Goal: Task Accomplishment & Management: Manage account settings

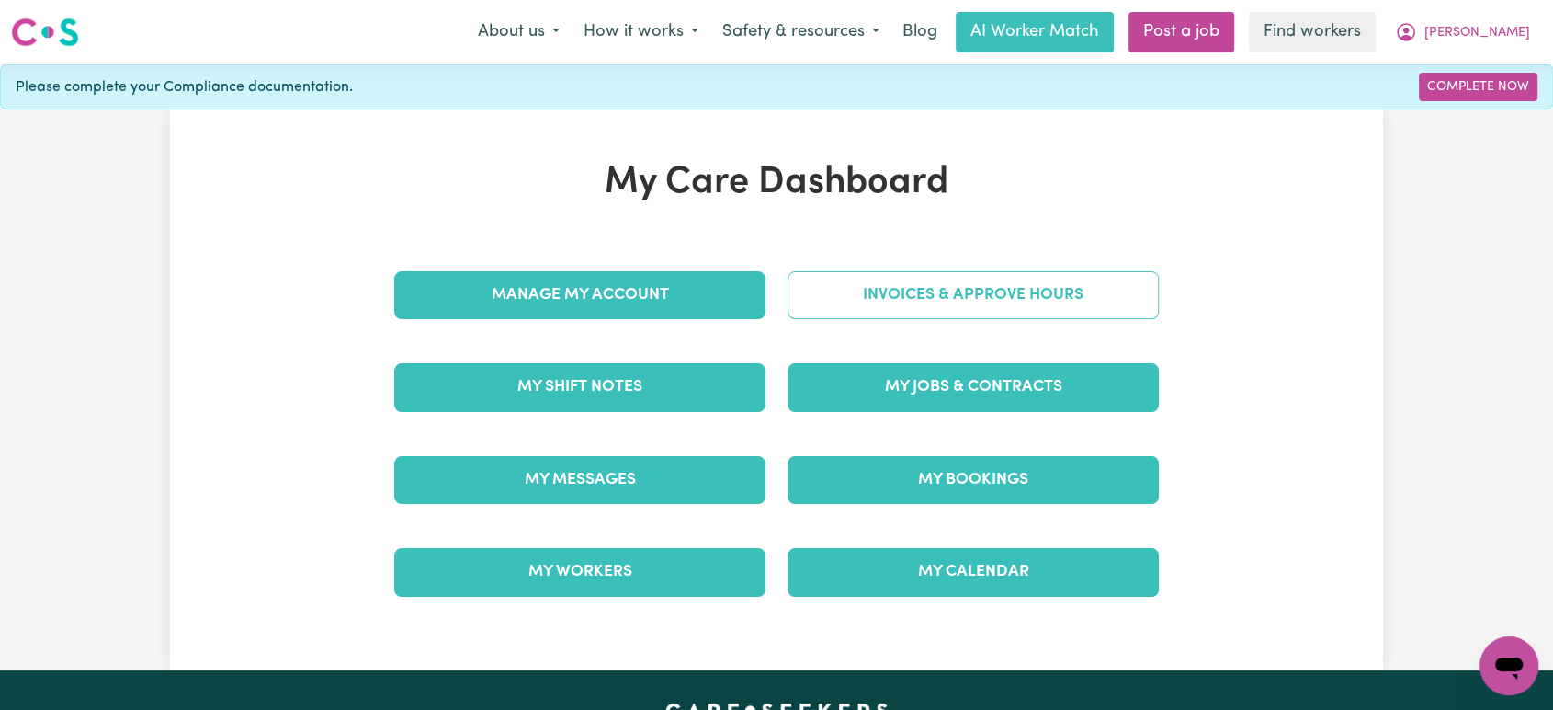
click at [979, 289] on link "Invoices & Approve Hours" at bounding box center [973, 295] width 371 height 48
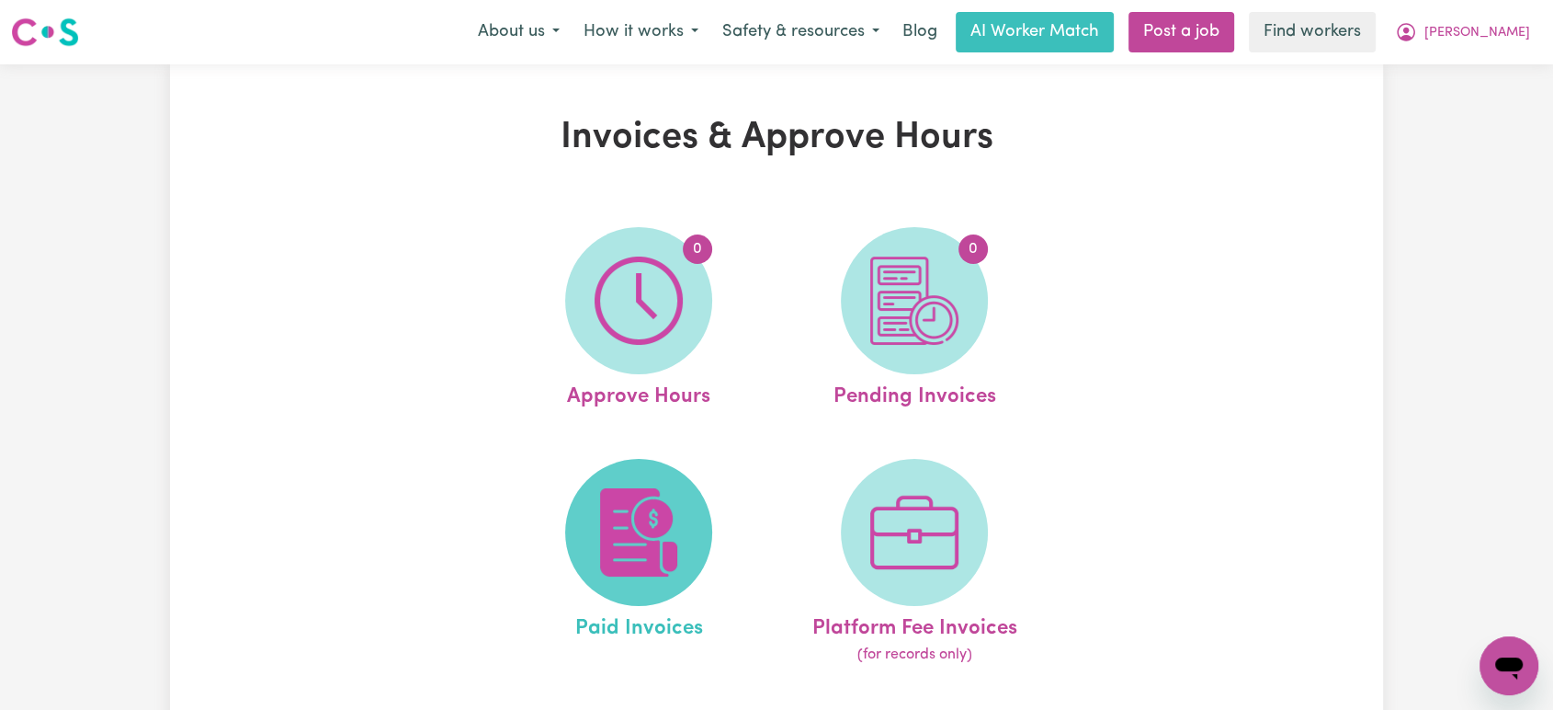
click at [654, 528] on img at bounding box center [639, 532] width 88 height 88
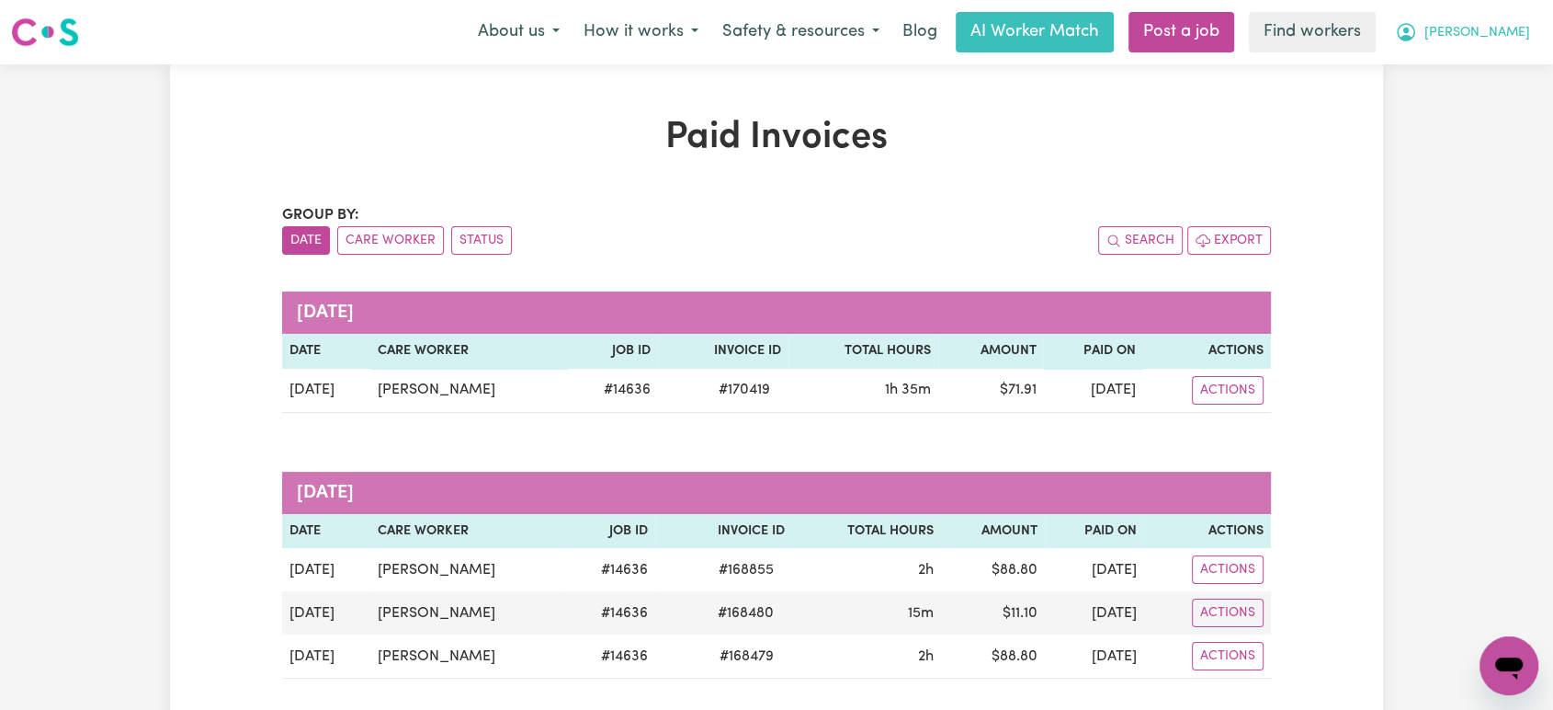
click at [1505, 29] on span "[PERSON_NAME]" at bounding box center [1478, 33] width 106 height 20
click at [1490, 112] on link "Logout" at bounding box center [1468, 105] width 145 height 35
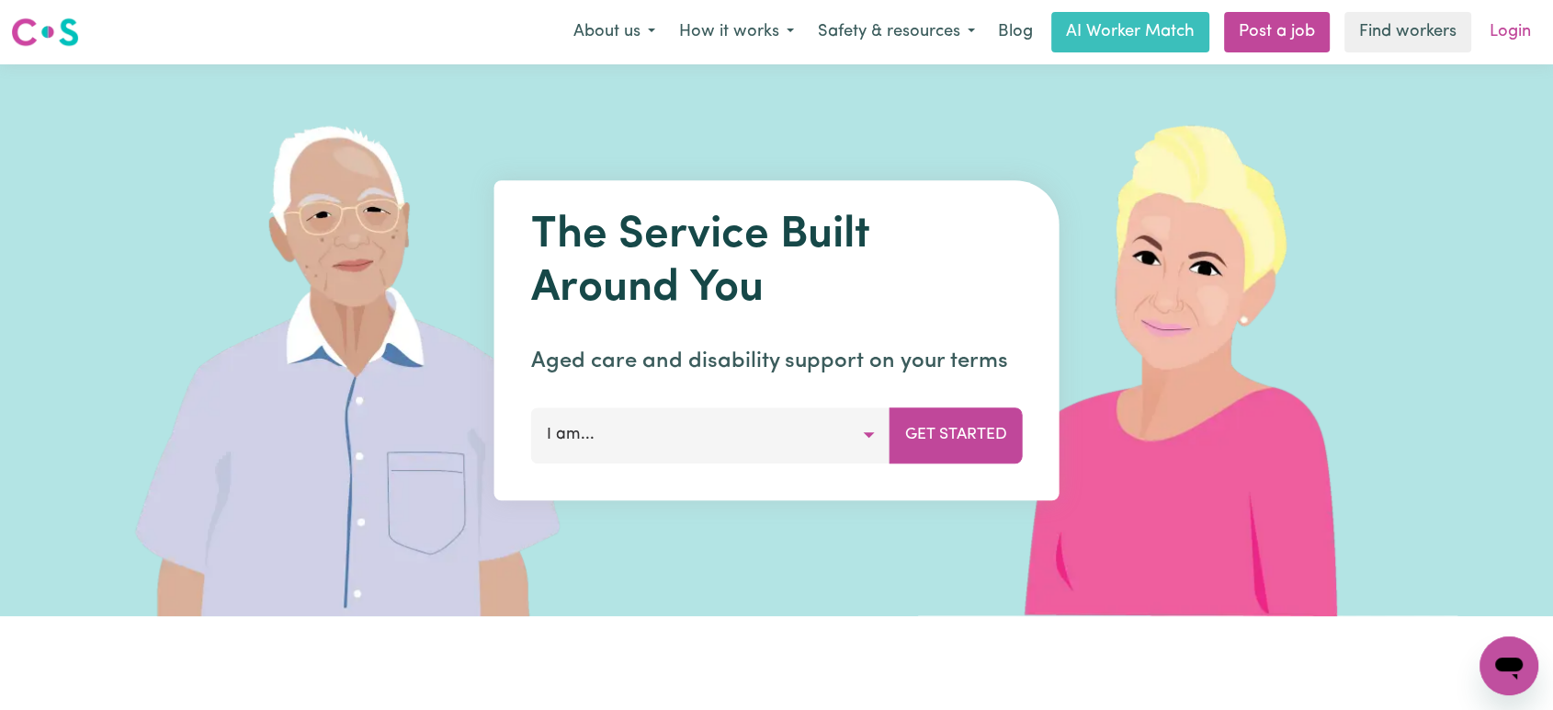
click at [1526, 32] on link "Login" at bounding box center [1510, 32] width 63 height 40
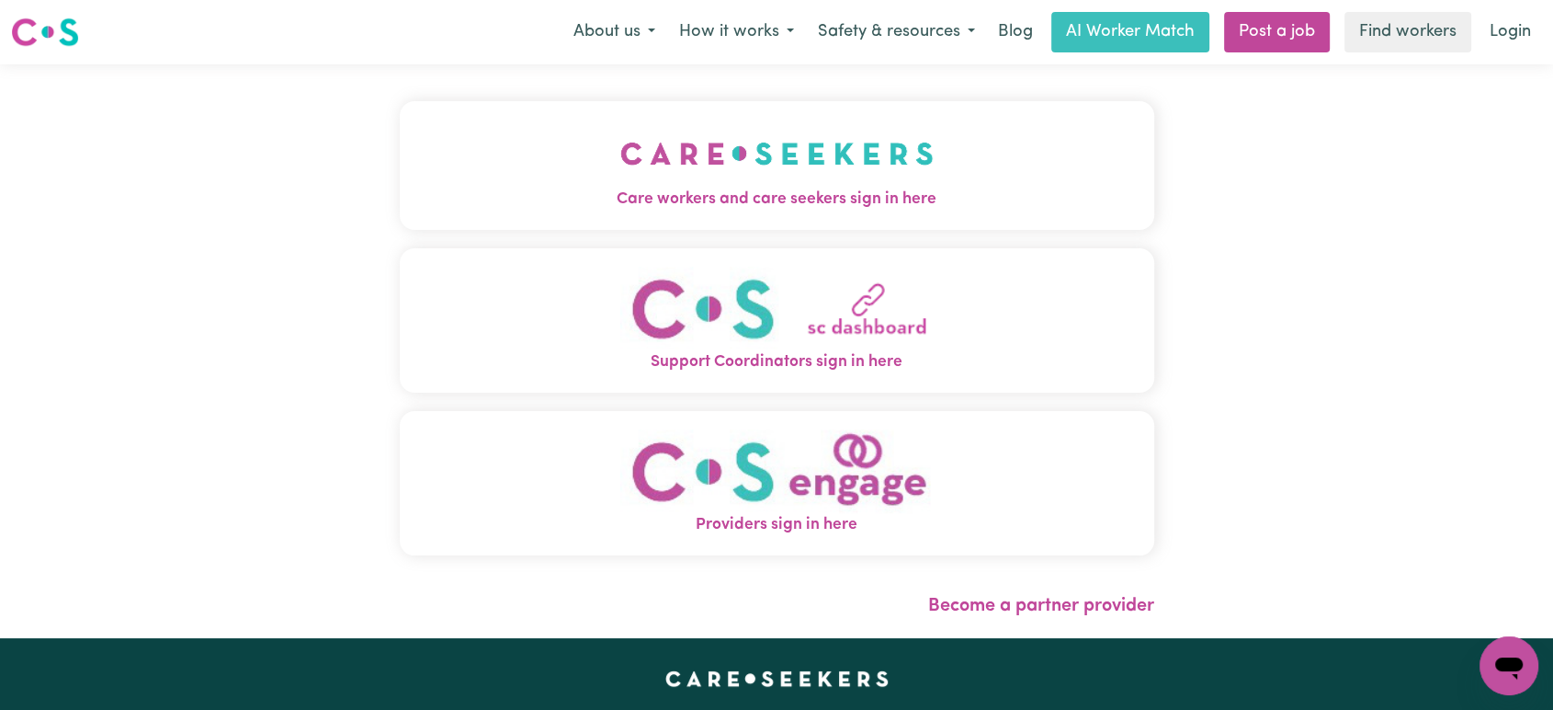
click at [682, 167] on button "Care workers and care seekers sign in here" at bounding box center [777, 165] width 755 height 129
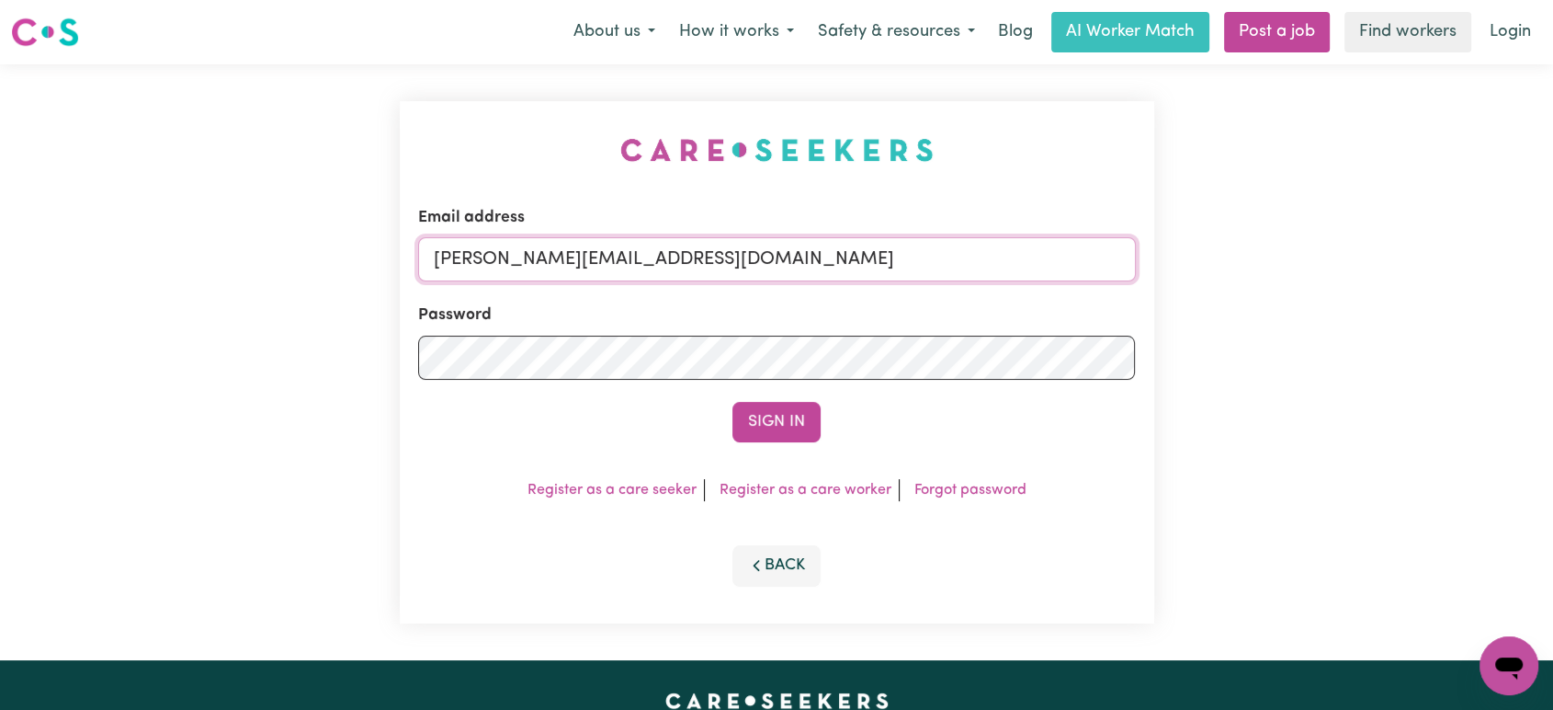
click at [774, 263] on input "[PERSON_NAME][EMAIL_ADDRESS][DOMAIN_NAME]" at bounding box center [777, 259] width 718 height 44
drag, startPoint x: 874, startPoint y: 261, endPoint x: 529, endPoint y: 270, distance: 344.8
click at [529, 270] on input "[EMAIL_ADDRESS][DOMAIN_NAME]" at bounding box center [777, 259] width 718 height 44
type input "[EMAIL_ADDRESS][DOMAIN_NAME]"
click at [820, 415] on button "Sign In" at bounding box center [776, 422] width 88 height 40
